Goal: Transaction & Acquisition: Purchase product/service

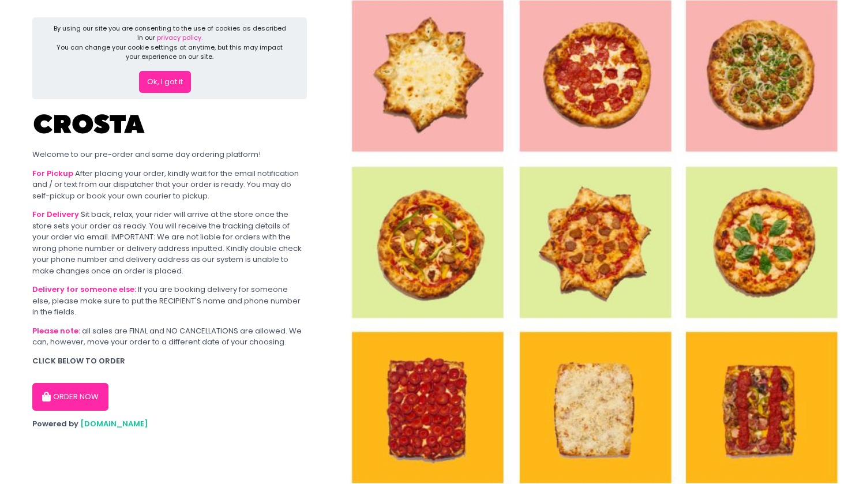
click at [174, 84] on button "Ok, I got it" at bounding box center [165, 82] width 52 height 22
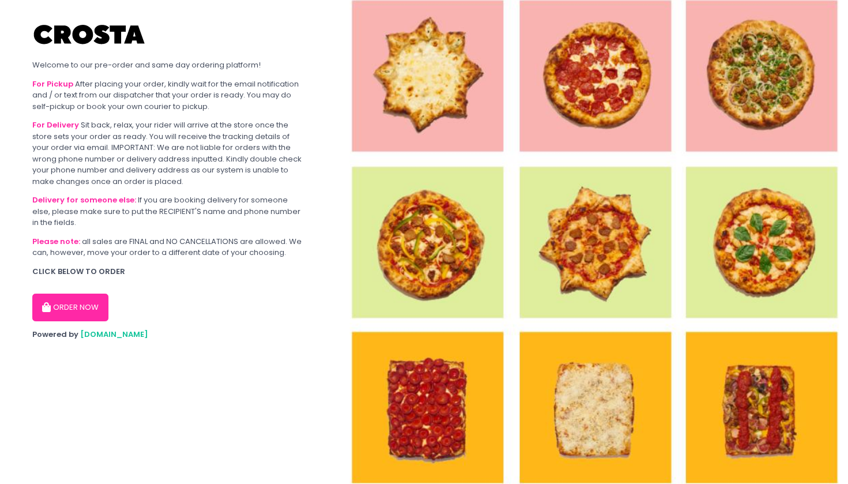
click at [74, 312] on button "ORDER NOW" at bounding box center [70, 308] width 76 height 28
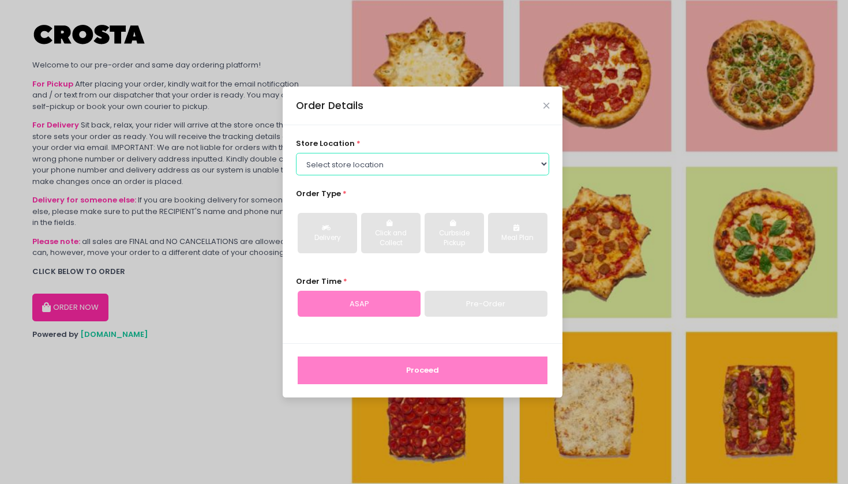
select select "5fabb2e53664a8677beaeb89"
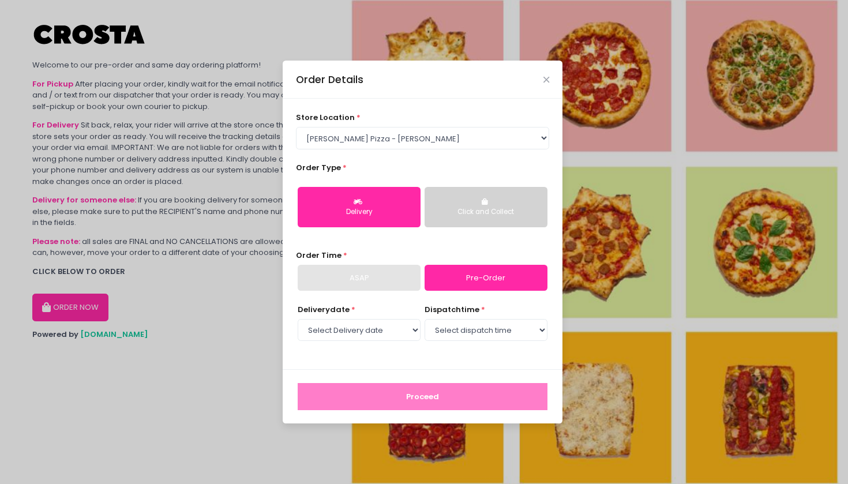
click at [328, 241] on div "store location * Select store location Crosta Pizza - Salcedo Crosta Pizza - Sa…" at bounding box center [423, 234] width 280 height 271
click at [411, 282] on div "ASAP" at bounding box center [359, 278] width 123 height 27
click at [453, 287] on link "Pre-Order" at bounding box center [486, 278] width 123 height 27
select select "2025-09-04"
select select "12:00"
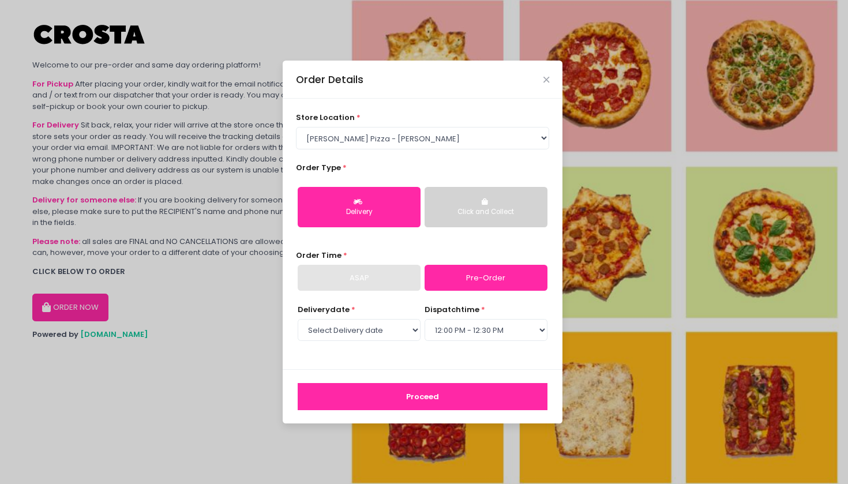
click at [407, 406] on button "Proceed" at bounding box center [423, 397] width 250 height 28
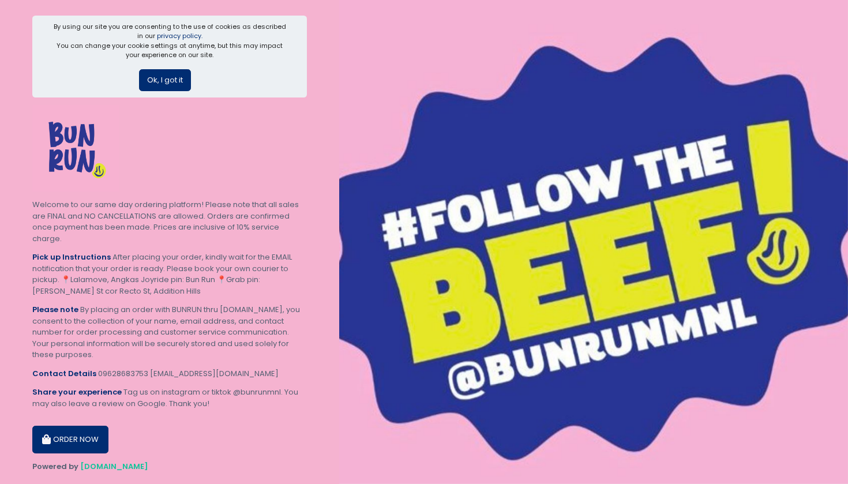
scroll to position [1, 0]
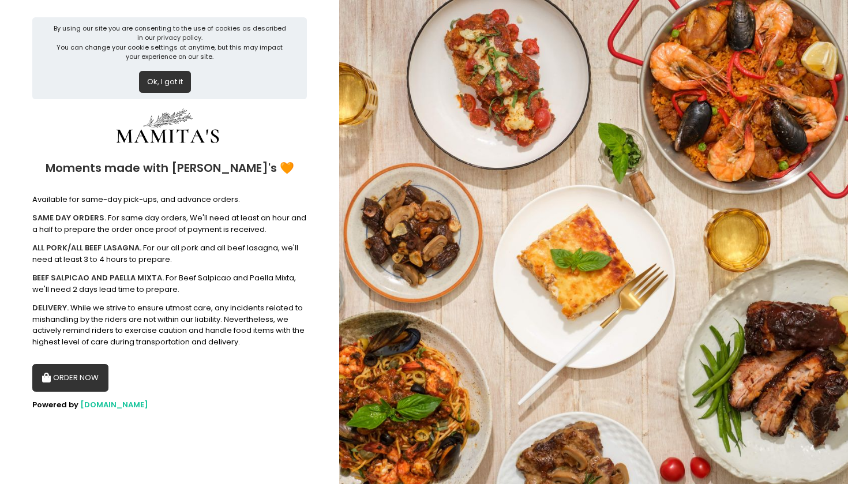
click at [78, 374] on button "ORDER NOW" at bounding box center [70, 378] width 76 height 28
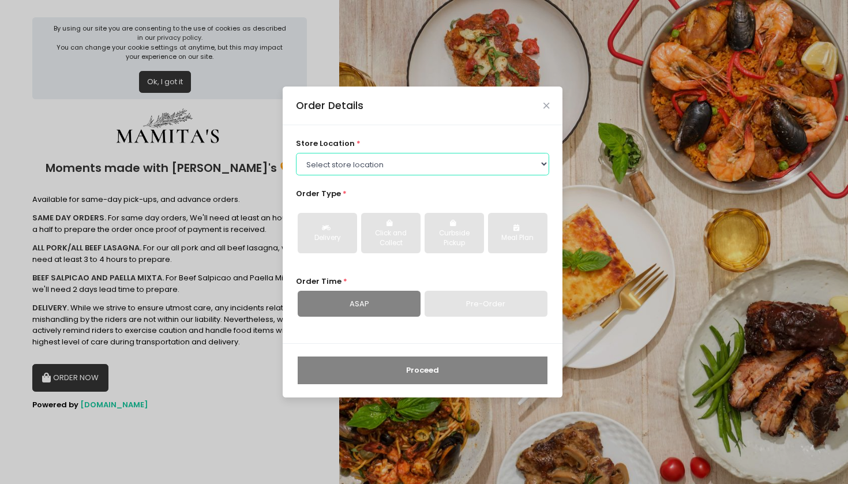
select select "65ad40693dc37ee8b8129aca"
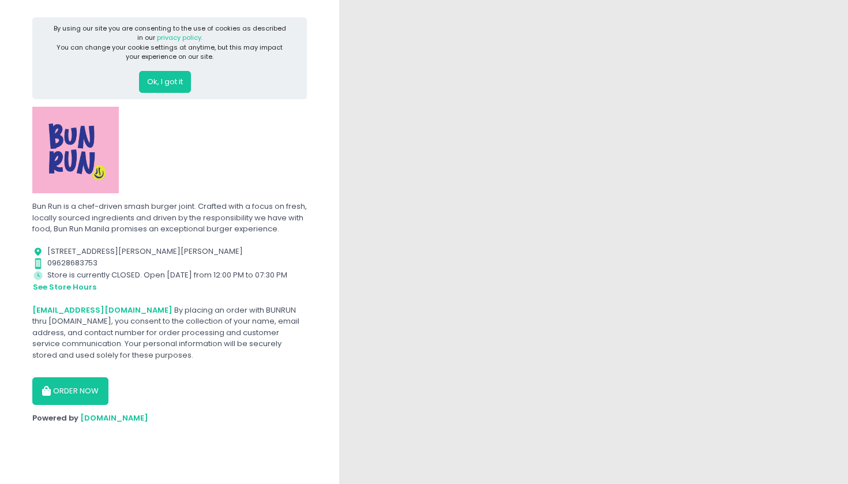
click at [73, 401] on button "ORDER NOW" at bounding box center [70, 391] width 76 height 28
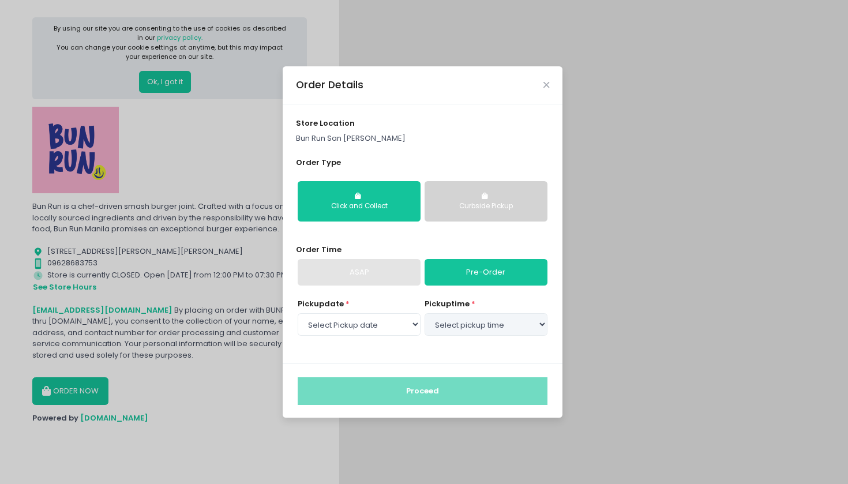
select select "[DATE]"
click at [472, 197] on button "Curbside Pickup" at bounding box center [486, 201] width 123 height 40
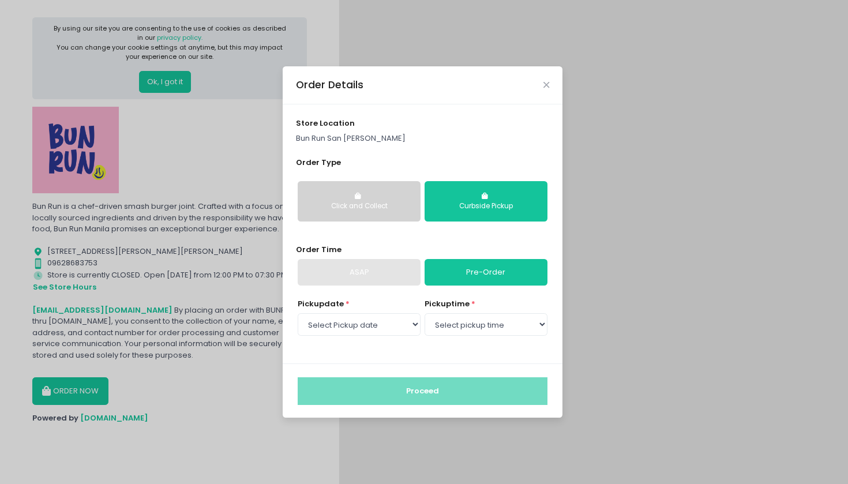
click at [392, 202] on div "Click and Collect" at bounding box center [359, 206] width 107 height 10
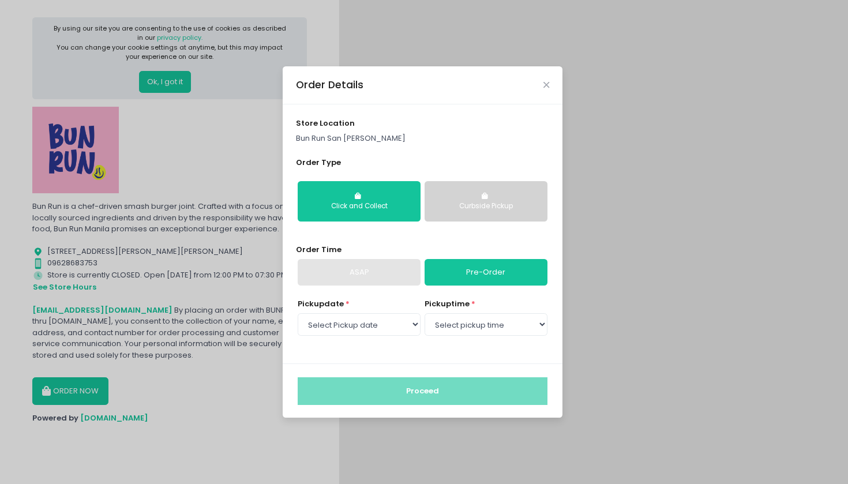
click at [459, 205] on div "Curbside Pickup" at bounding box center [486, 206] width 107 height 10
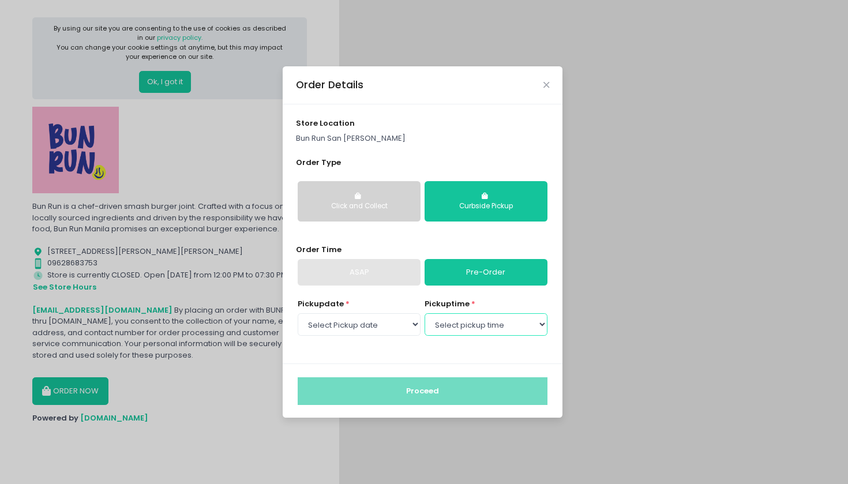
select select "12:00"
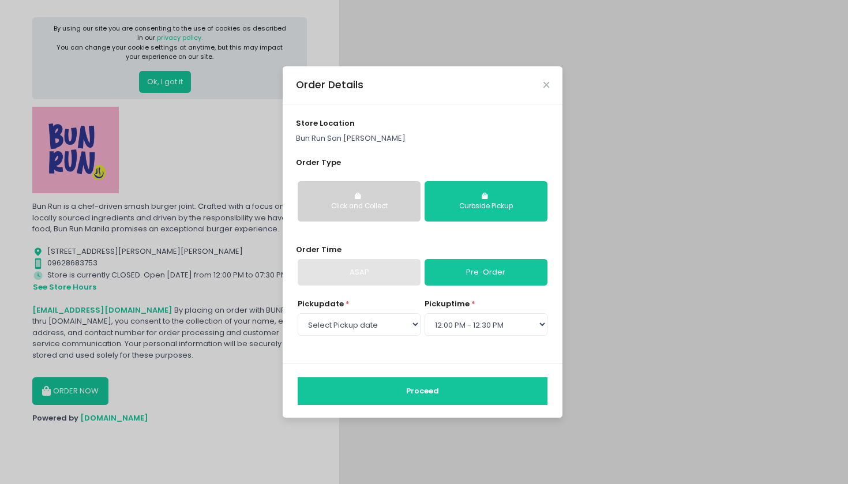
click at [397, 392] on button "Proceed" at bounding box center [423, 391] width 250 height 28
